Goal: Task Accomplishment & Management: Manage account settings

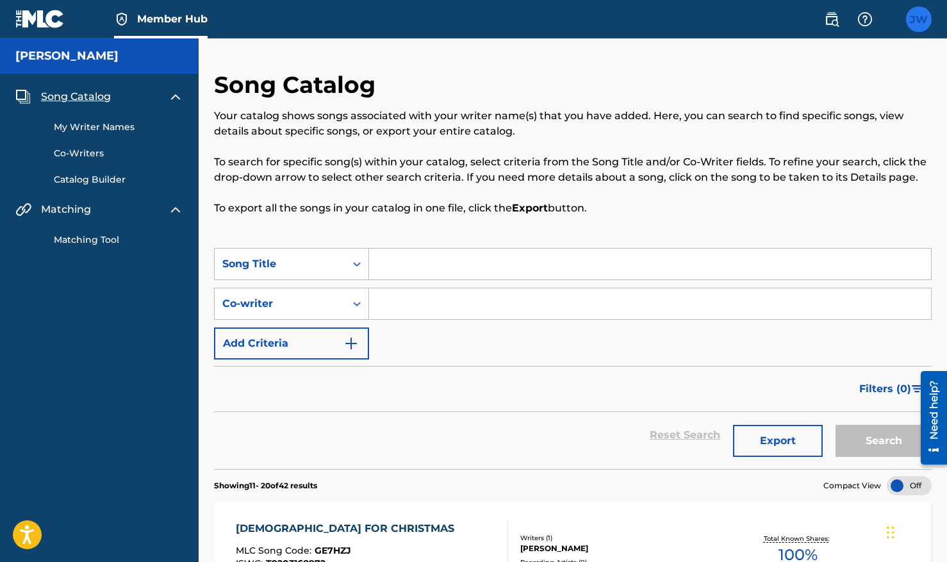
click at [927, 14] on label at bounding box center [919, 19] width 26 height 26
click at [918, 19] on input "[PERSON_NAME] [PERSON_NAME] [EMAIL_ADDRESS][DOMAIN_NAME] Notification Preferenc…" at bounding box center [918, 19] width 0 height 0
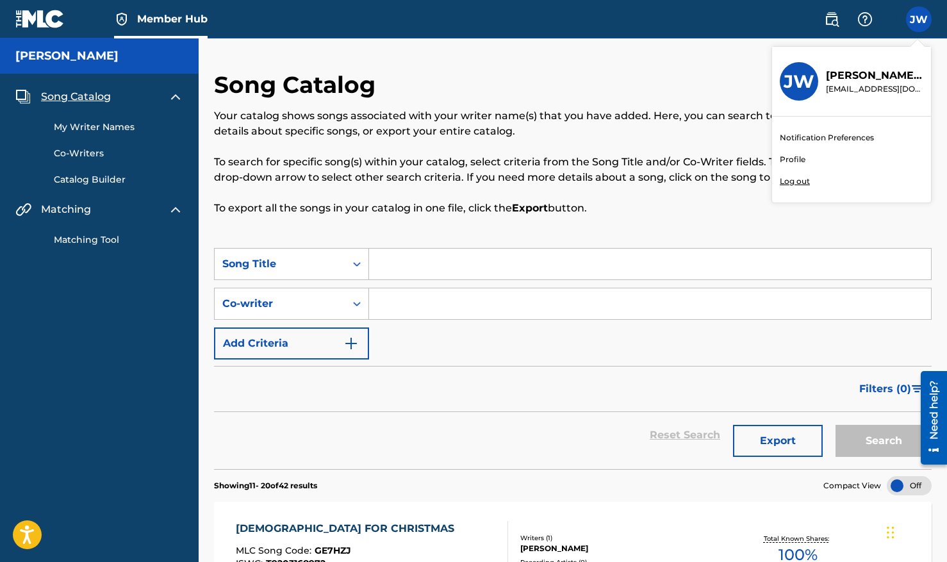
click at [794, 159] on link "Profile" at bounding box center [792, 160] width 26 height 12
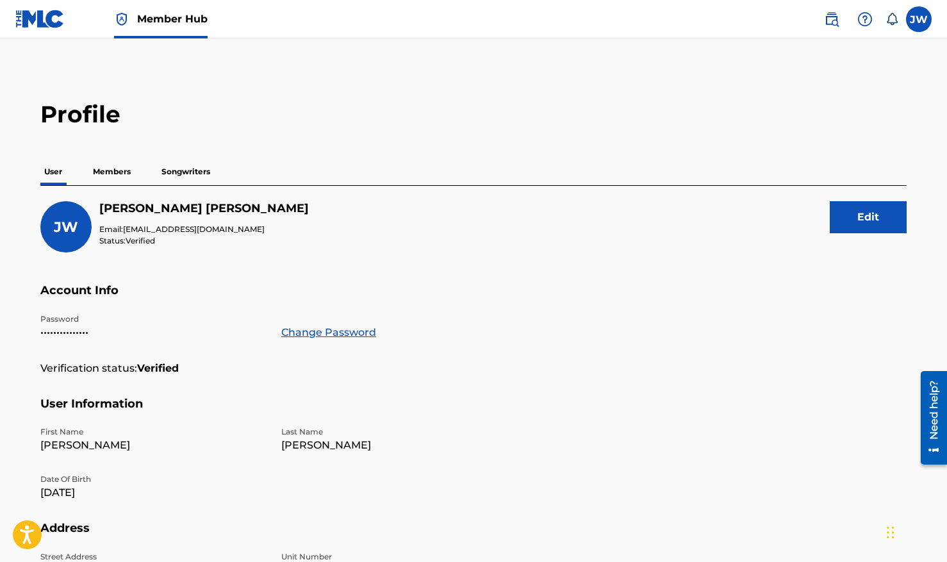
click at [59, 101] on h2 "Profile" at bounding box center [473, 114] width 866 height 29
click at [37, 32] on link at bounding box center [39, 19] width 49 height 38
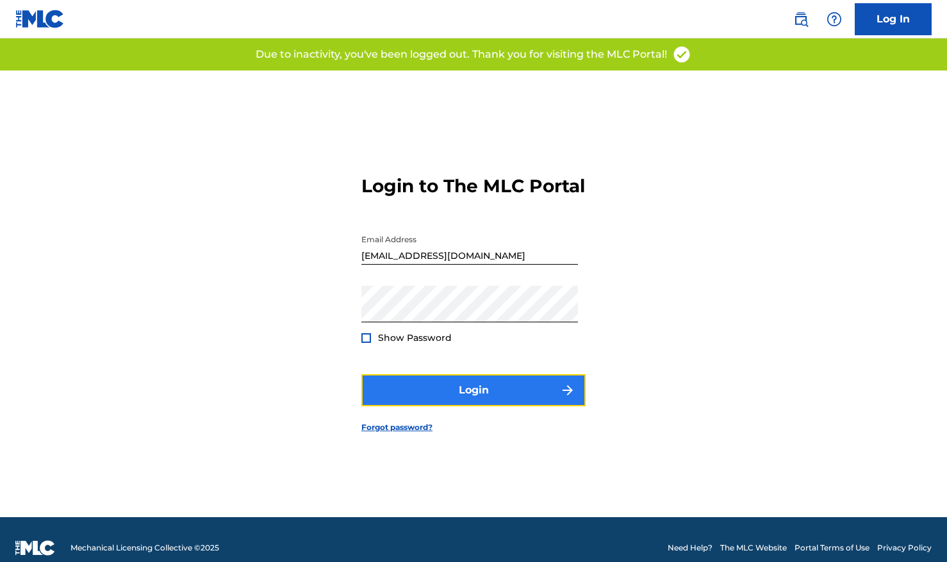
click at [471, 406] on button "Login" at bounding box center [473, 390] width 224 height 32
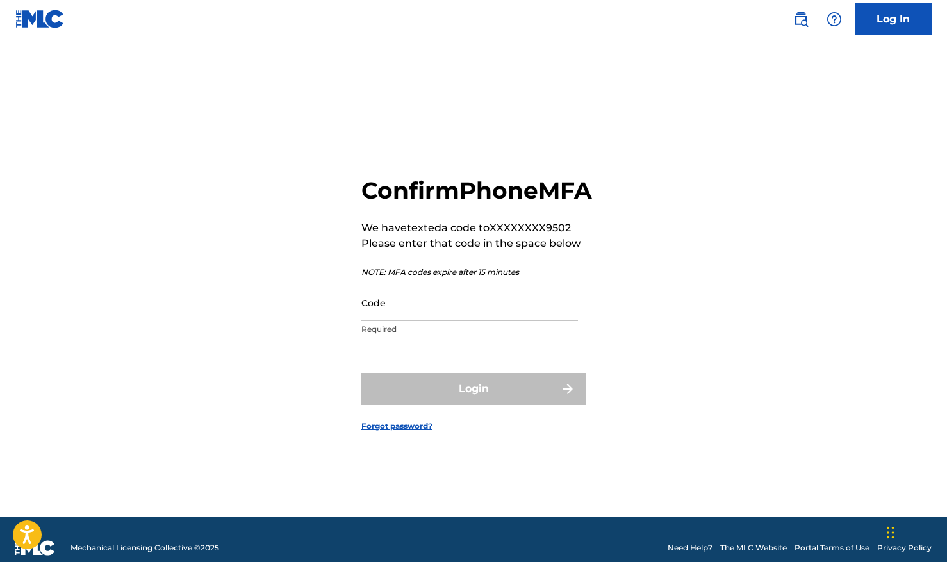
click at [408, 335] on p "Required" at bounding box center [469, 329] width 216 height 12
click at [407, 321] on input "Code" at bounding box center [469, 302] width 216 height 37
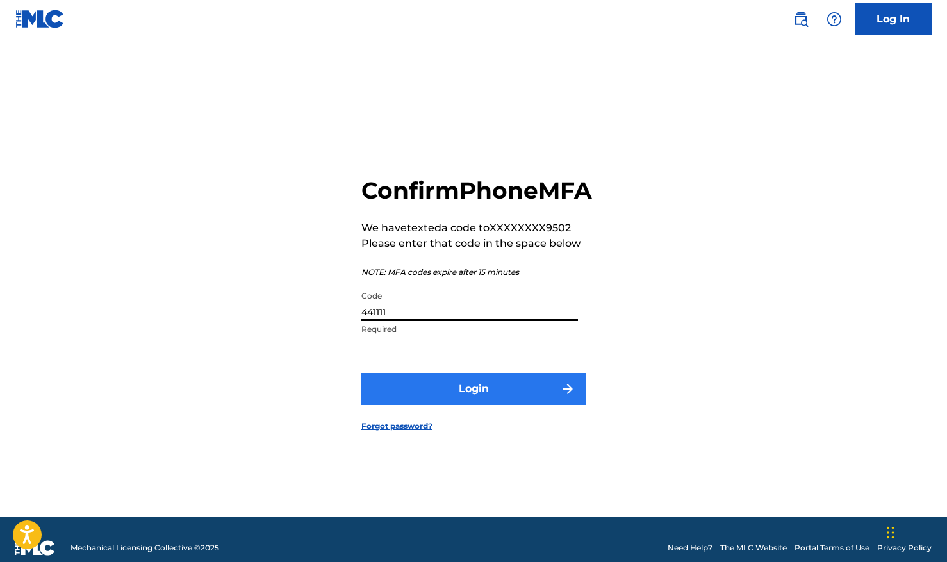
type input "441111"
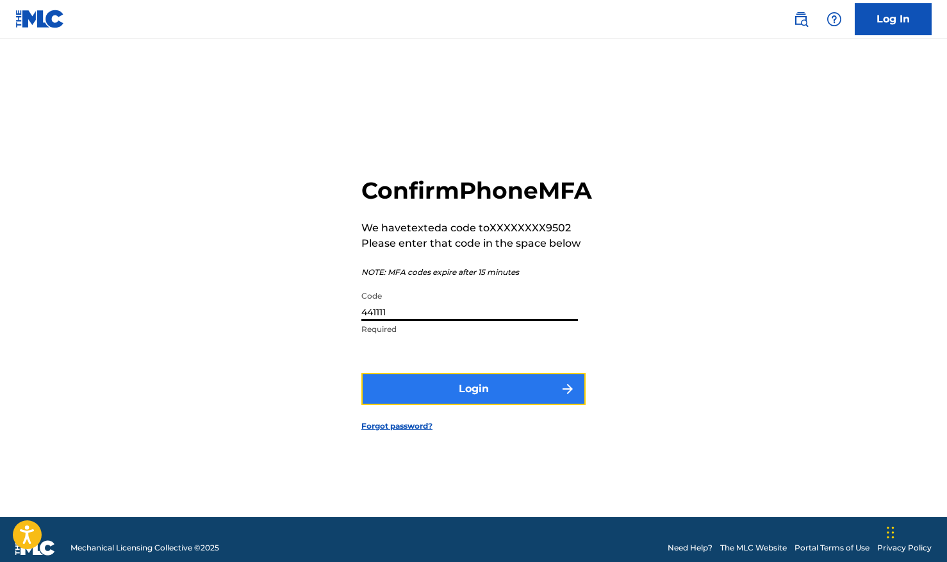
click at [460, 405] on button "Login" at bounding box center [473, 389] width 224 height 32
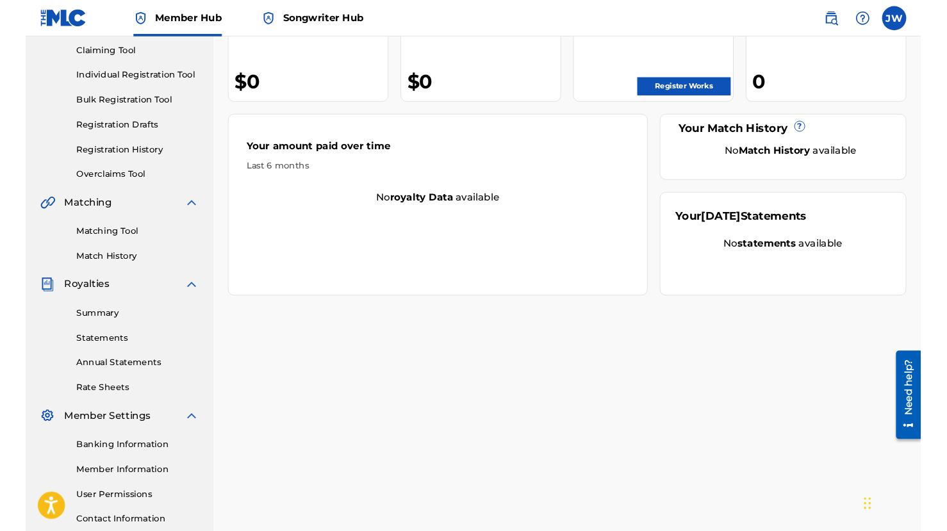
scroll to position [137, 0]
